Goal: Obtain resource: Obtain resource

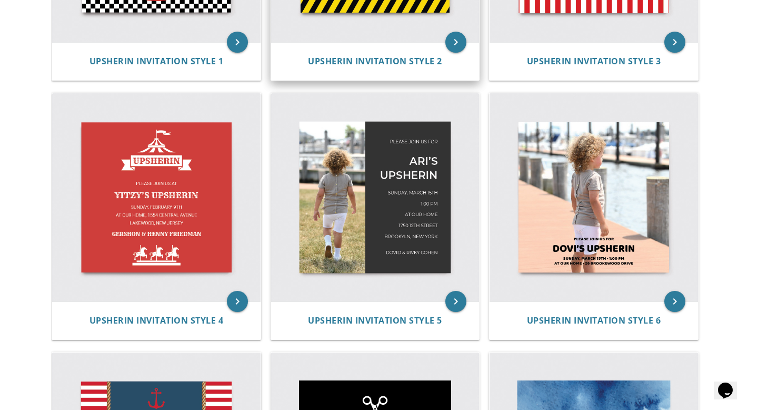
scroll to position [406, 0]
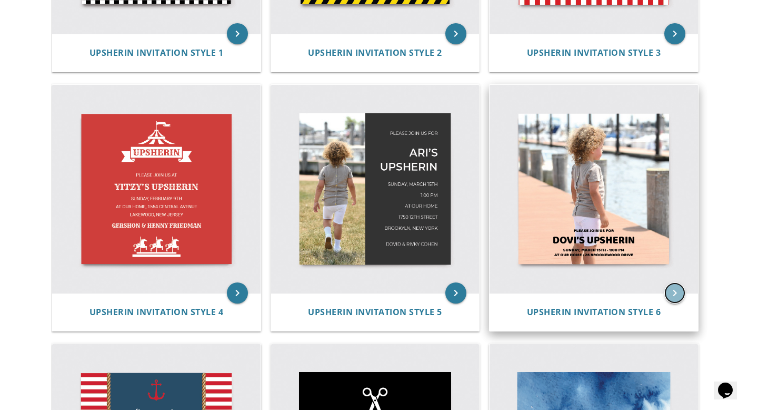
click at [672, 295] on icon "keyboard_arrow_right" at bounding box center [675, 292] width 21 height 21
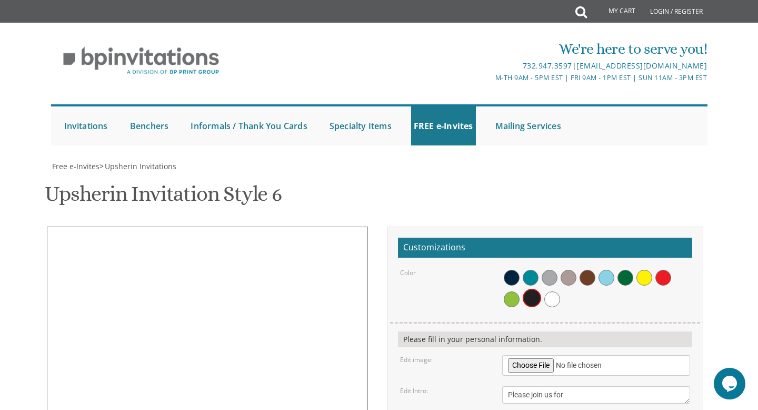
scroll to position [178, 0]
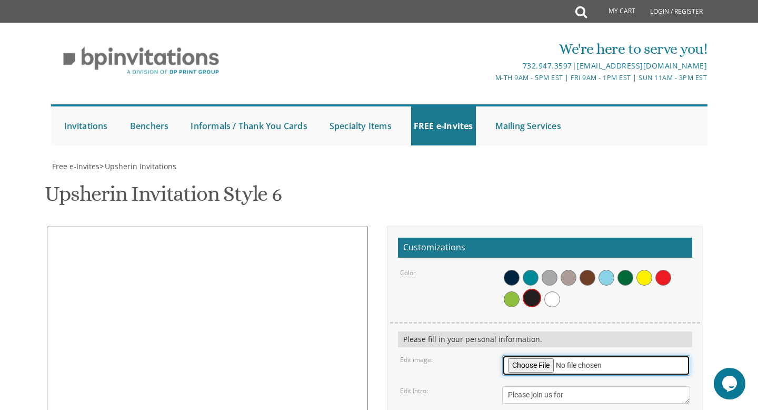
click at [545, 355] on input "file" at bounding box center [596, 365] width 189 height 21
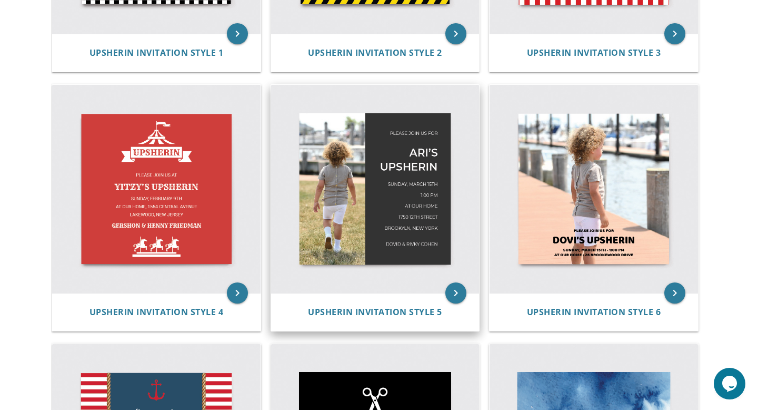
click at [427, 295] on div "Upsherin Invitation Style 5" at bounding box center [375, 312] width 209 height 38
click at [454, 297] on icon "keyboard_arrow_right" at bounding box center [456, 292] width 21 height 21
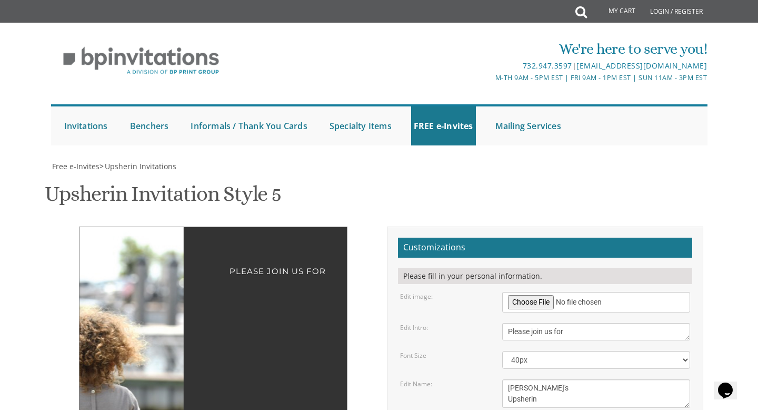
scroll to position [128, 0]
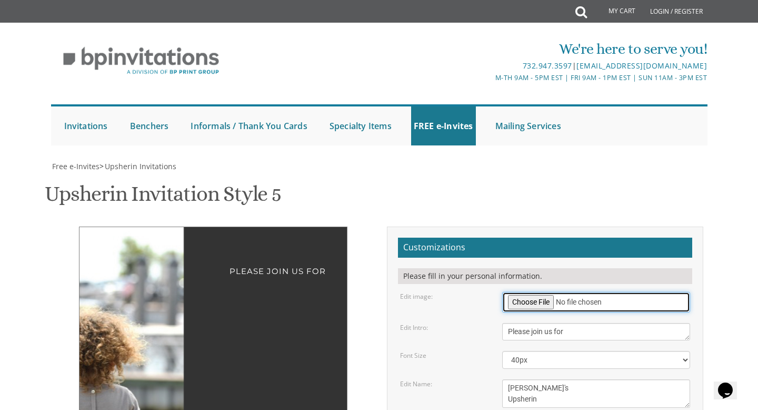
click at [529, 292] on input "file" at bounding box center [596, 302] width 189 height 21
